Goal: Use online tool/utility: Use online tool/utility

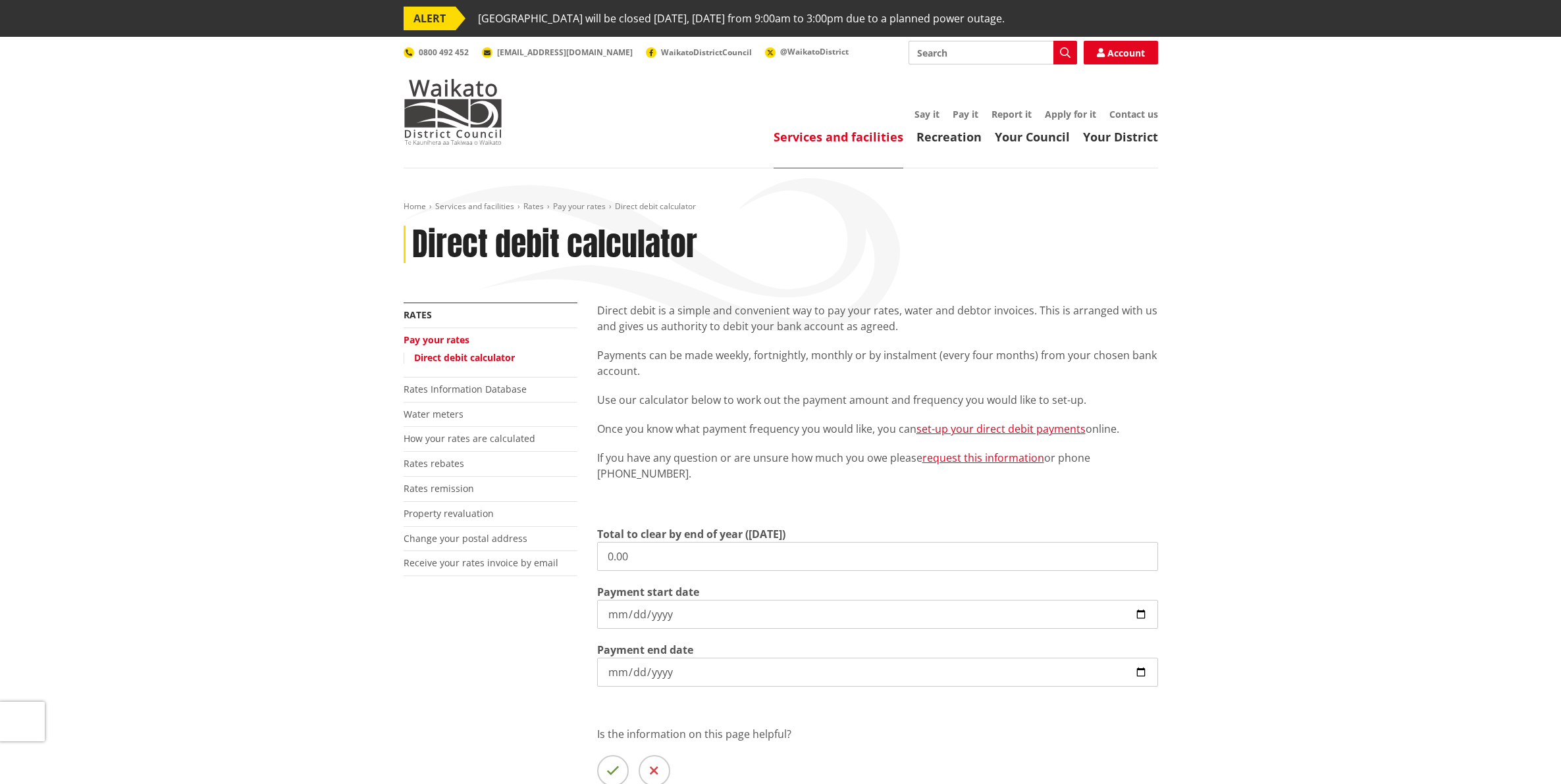
scroll to position [82, 0]
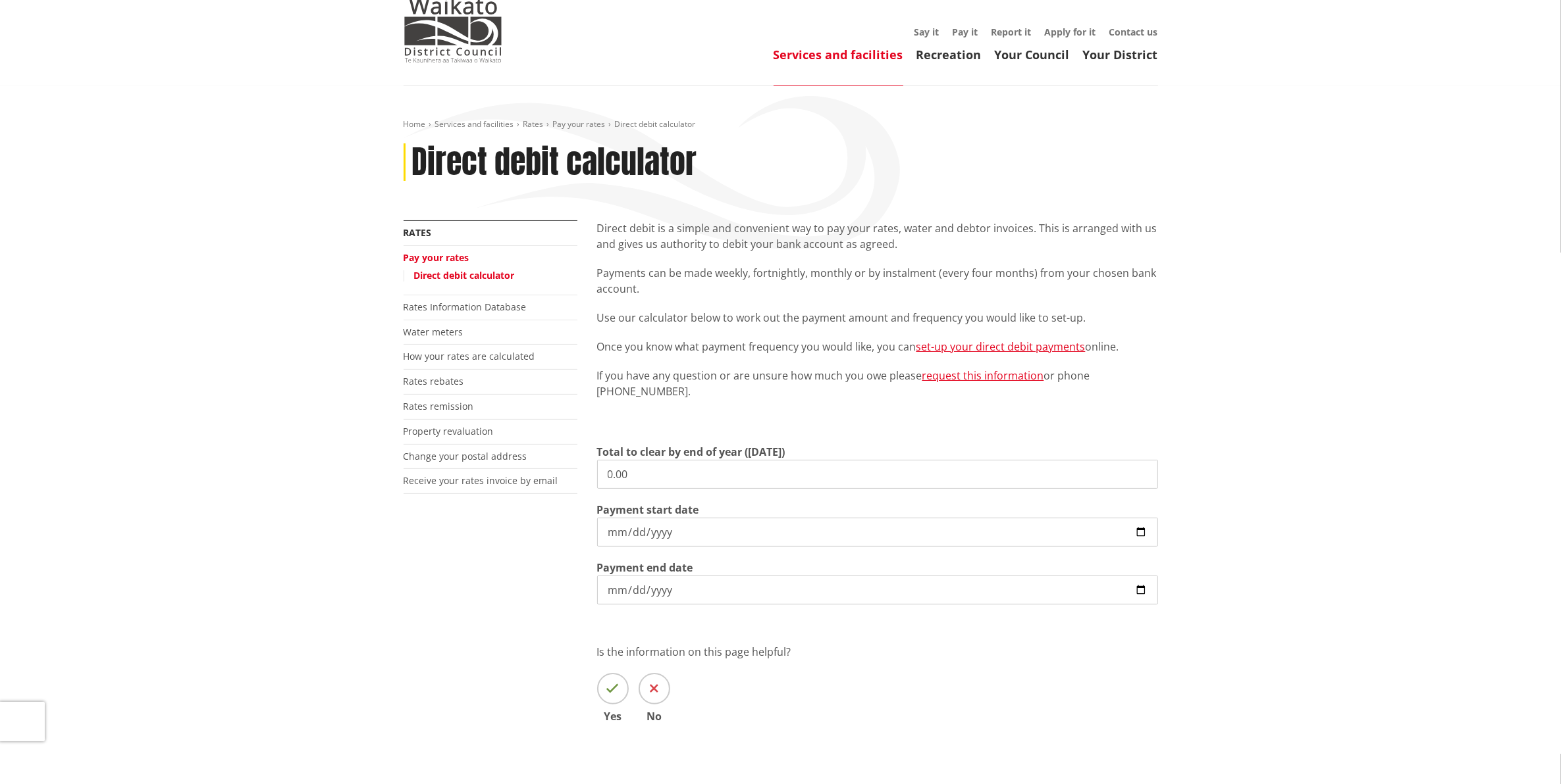
click at [700, 469] on input "0.00" at bounding box center [878, 474] width 561 height 29
drag, startPoint x: 700, startPoint y: 469, endPoint x: 598, endPoint y: 455, distance: 103.0
click at [598, 457] on div "Total to clear by end of year ([DATE]) 0.00" at bounding box center [878, 467] width 561 height 45
paste input "2917.59"
type input "2,917.59"
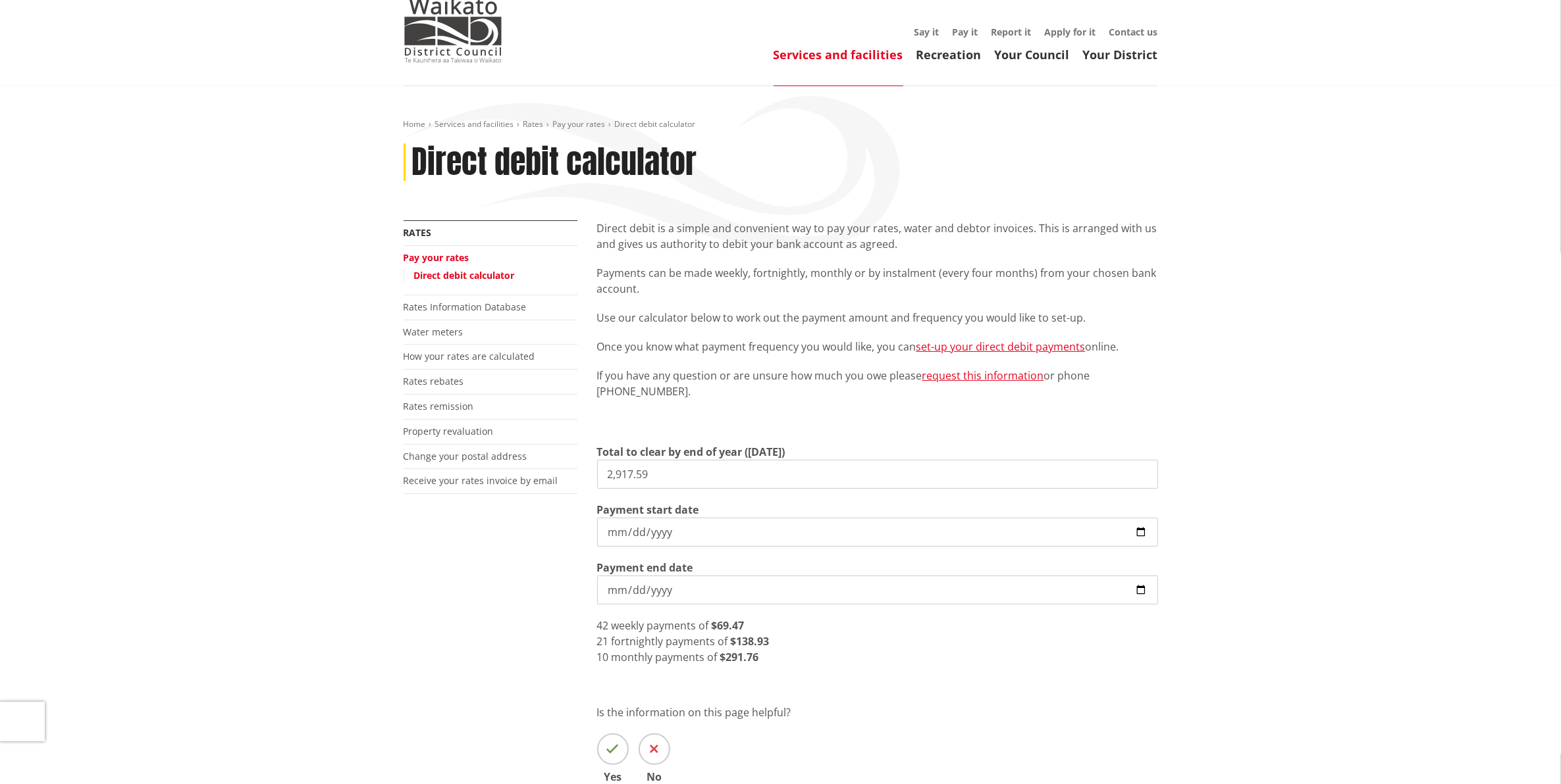
click at [1137, 525] on input "[DATE]" at bounding box center [878, 533] width 561 height 29
type input "[DATE]"
click at [1134, 590] on input "[DATE]" at bounding box center [878, 590] width 561 height 29
click at [1113, 653] on div "10 monthly payments of $291.76" at bounding box center [878, 657] width 561 height 16
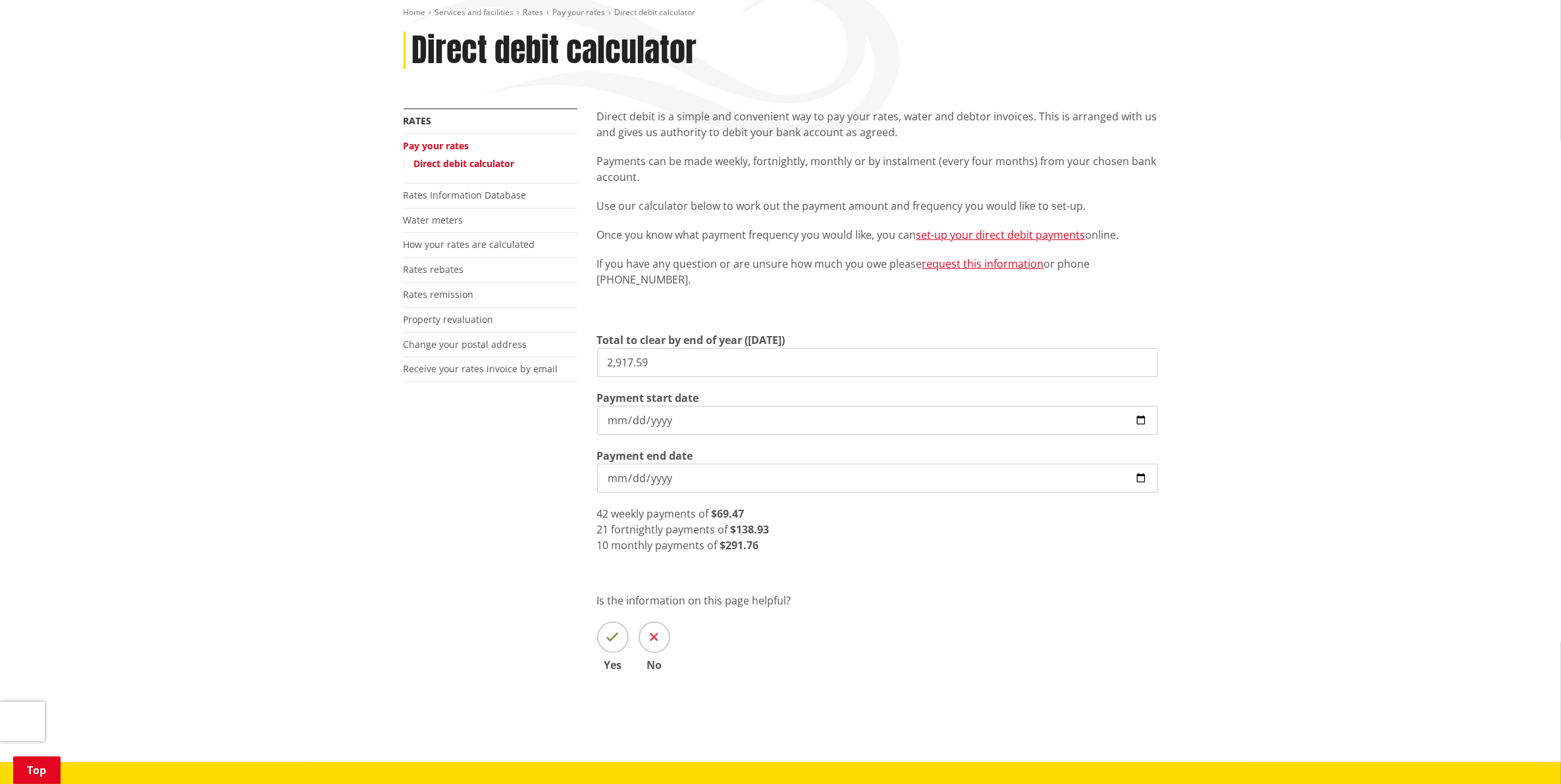
scroll to position [246, 0]
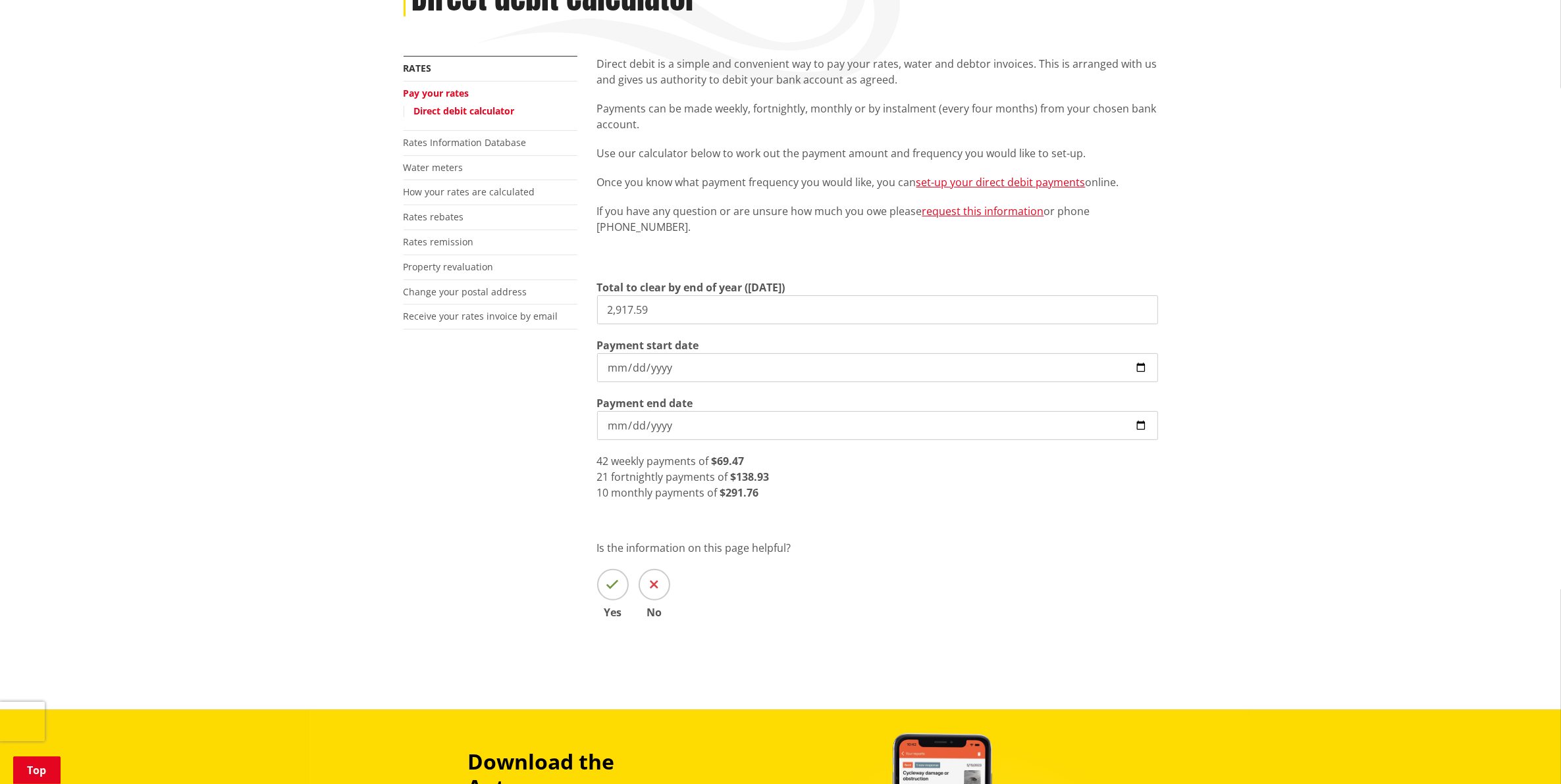
click at [980, 435] on input "[DATE]" at bounding box center [878, 426] width 561 height 29
click at [966, 425] on input "[DATE]" at bounding box center [878, 426] width 561 height 29
drag, startPoint x: 823, startPoint y: 430, endPoint x: 814, endPoint y: 424, distance: 10.8
click at [821, 428] on input "[DATE]" at bounding box center [878, 426] width 561 height 29
click at [814, 424] on input "[DATE]" at bounding box center [878, 426] width 561 height 29
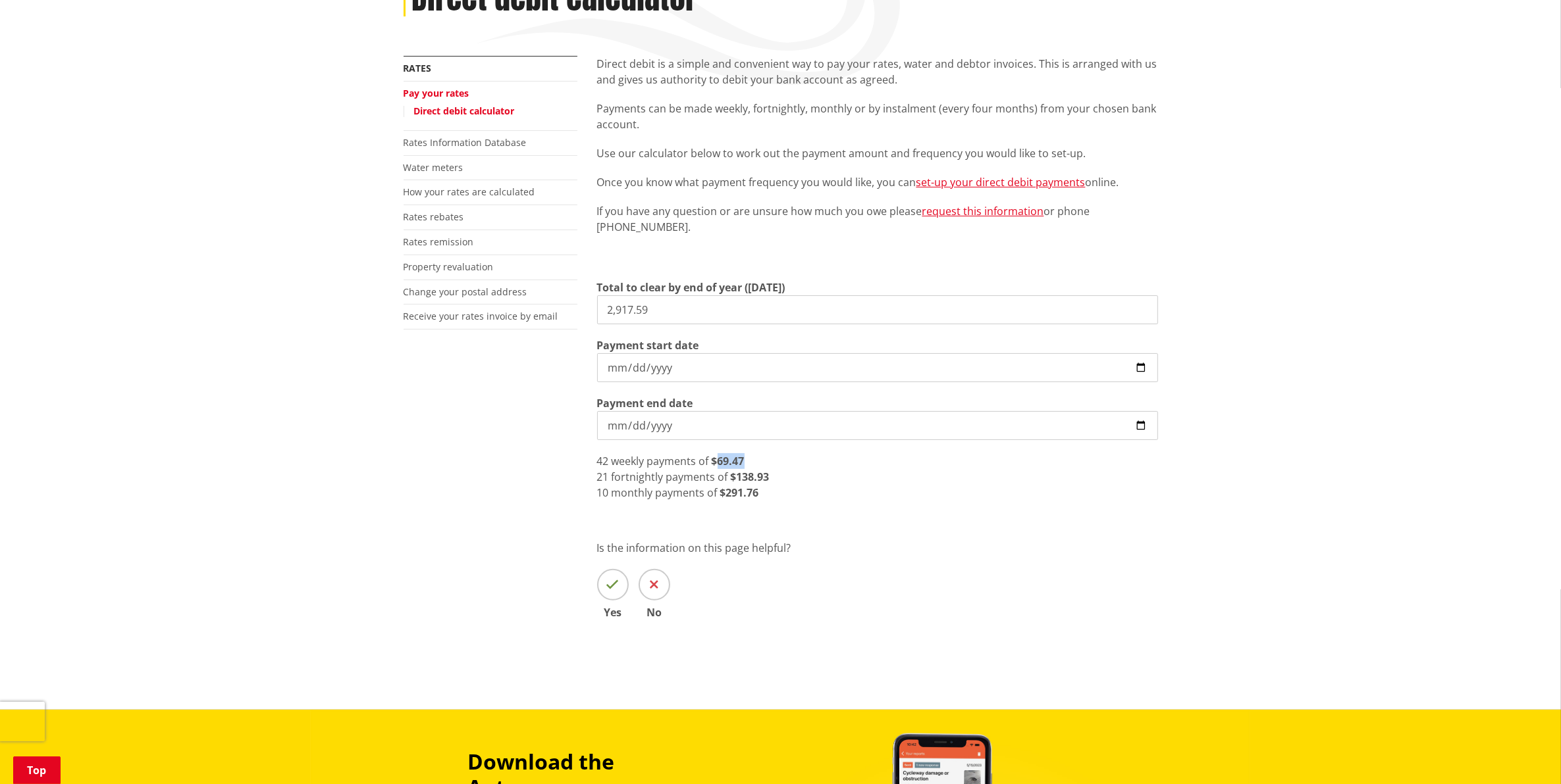
drag, startPoint x: 755, startPoint y: 458, endPoint x: 716, endPoint y: 459, distance: 39.0
click at [716, 459] on div "42 weekly payments of $69.47" at bounding box center [878, 461] width 561 height 16
